Goal: Navigation & Orientation: Find specific page/section

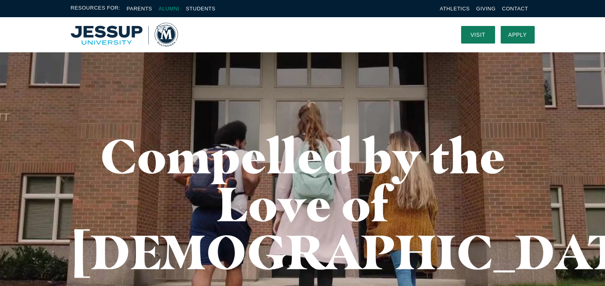
click at [164, 8] on link "Alumni" at bounding box center [168, 9] width 21 height 6
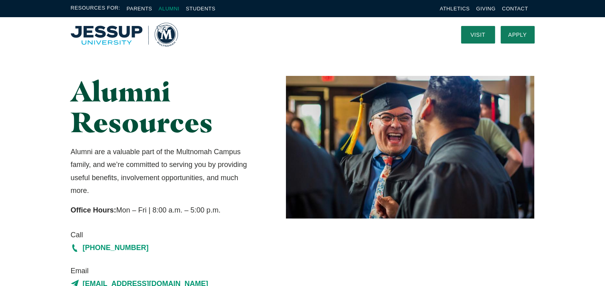
click at [167, 8] on link "Alumni" at bounding box center [168, 9] width 21 height 6
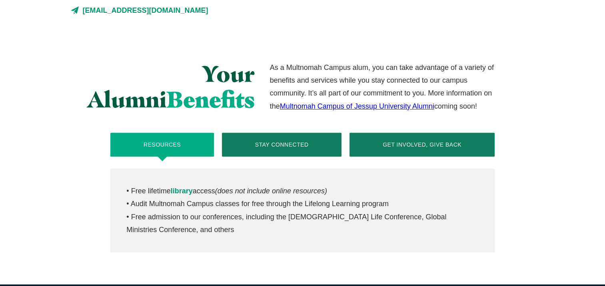
scroll to position [278, 0]
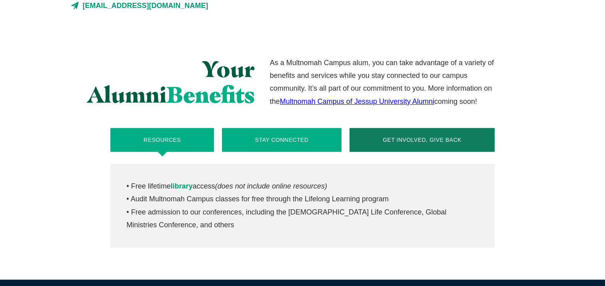
click at [294, 141] on button "Stay Connected" at bounding box center [282, 140] width 120 height 24
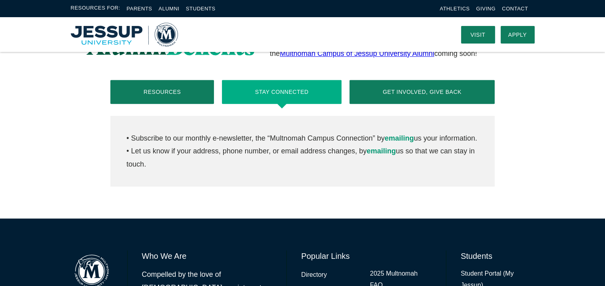
scroll to position [314, 0]
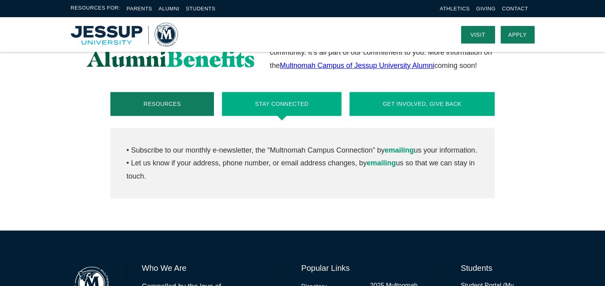
click at [415, 106] on button "Get Involved, Give Back" at bounding box center [421, 104] width 145 height 24
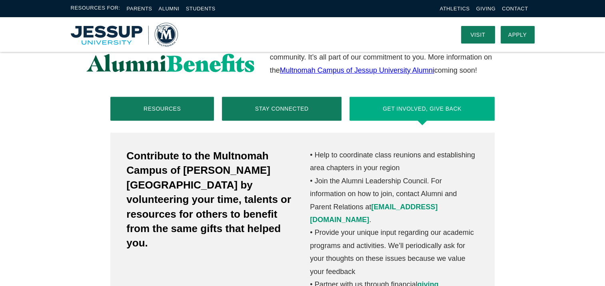
scroll to position [309, 0]
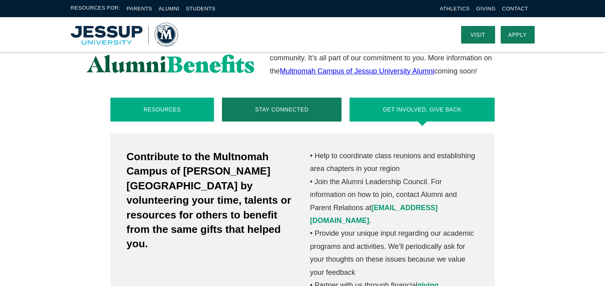
click at [169, 106] on button "Resources" at bounding box center [162, 110] width 104 height 24
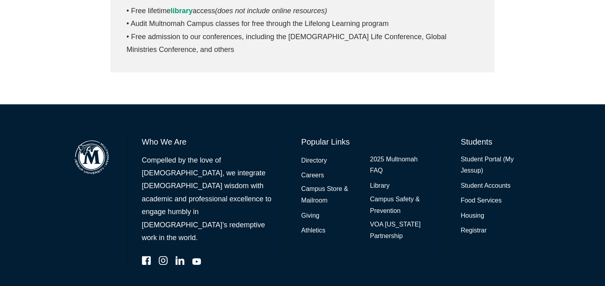
scroll to position [454, 0]
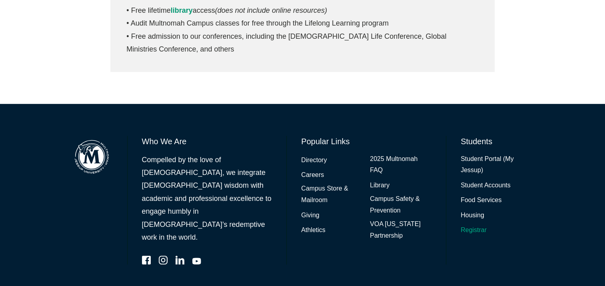
click at [472, 229] on link "Registrar" at bounding box center [473, 231] width 26 height 12
